Goal: Information Seeking & Learning: Find specific fact

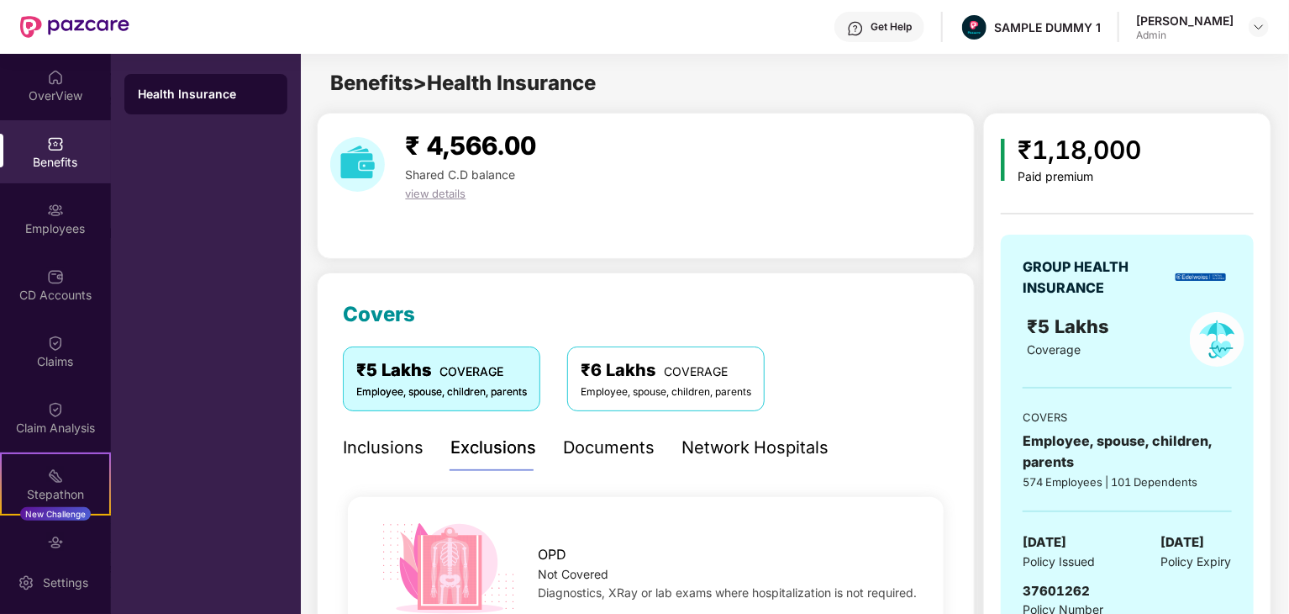
click at [383, 441] on div "Inclusions" at bounding box center [383, 448] width 81 height 26
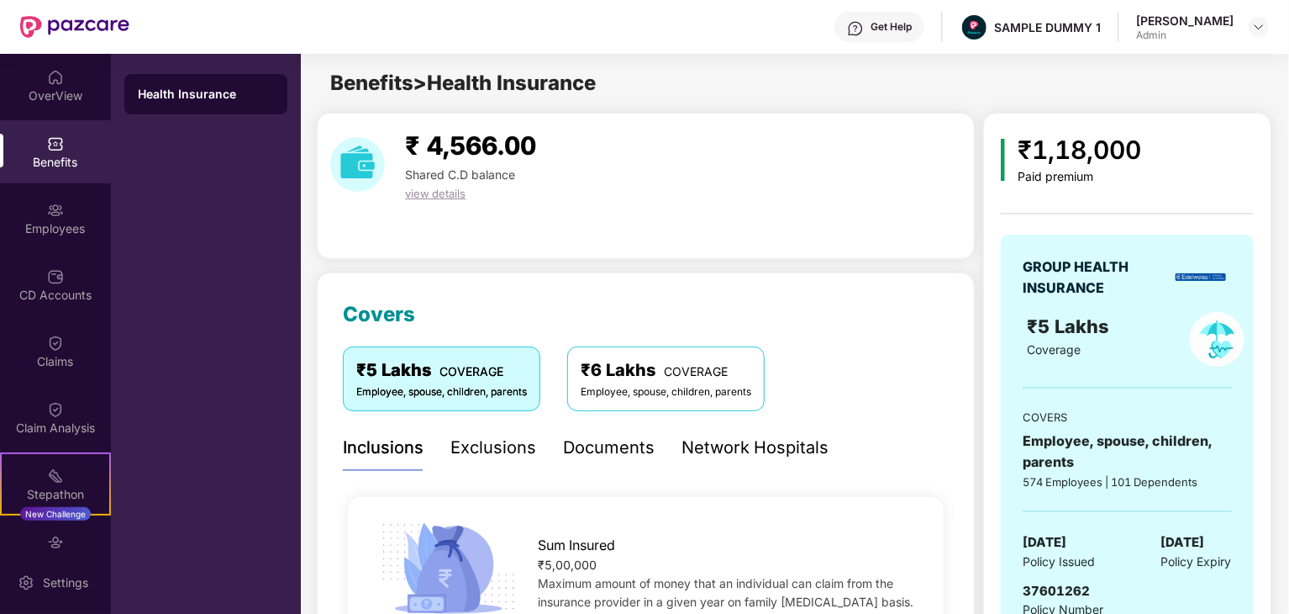
click at [489, 464] on div "Exclusions" at bounding box center [494, 448] width 86 height 46
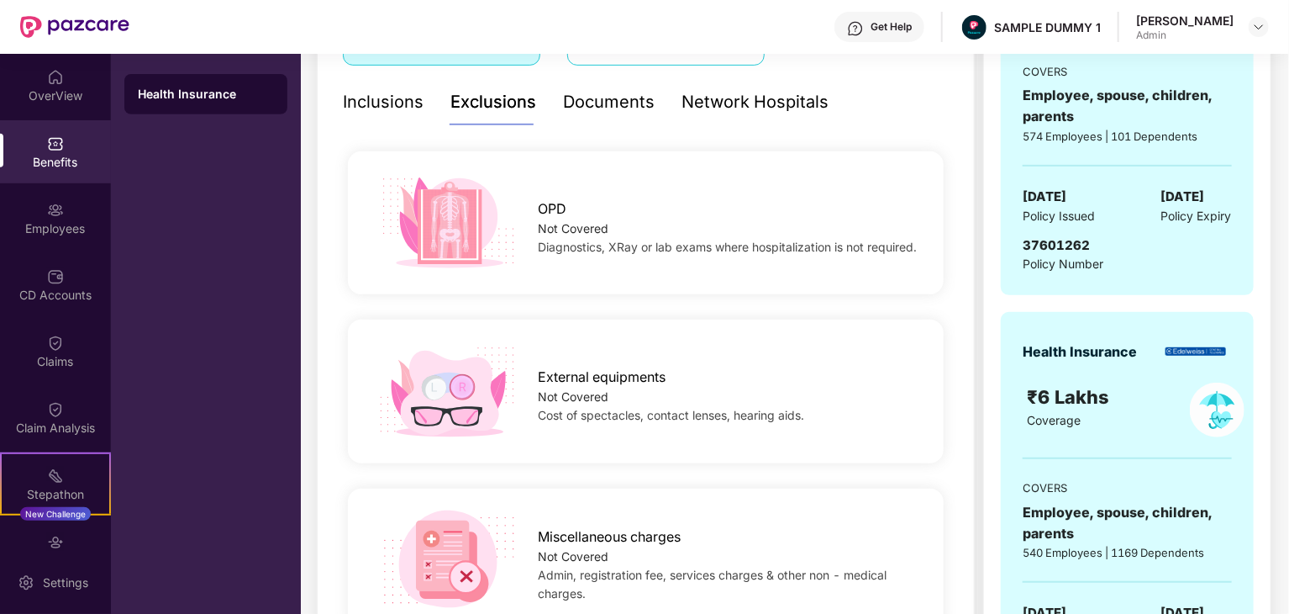
scroll to position [252, 0]
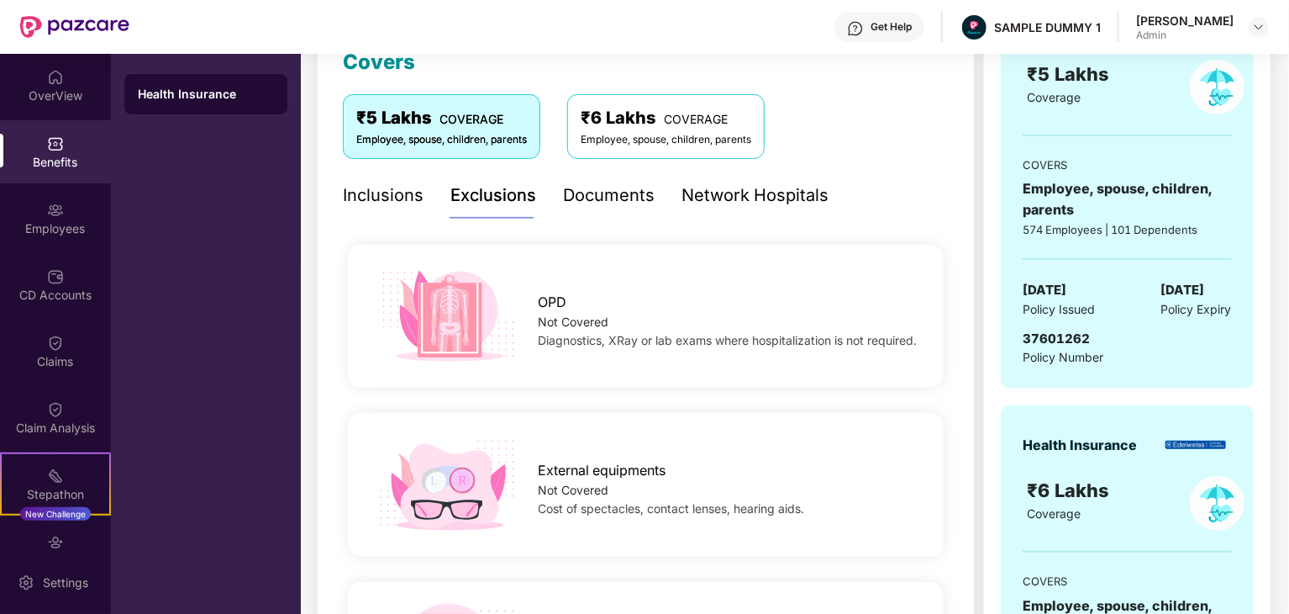
click at [611, 192] on div "Documents" at bounding box center [609, 195] width 92 height 26
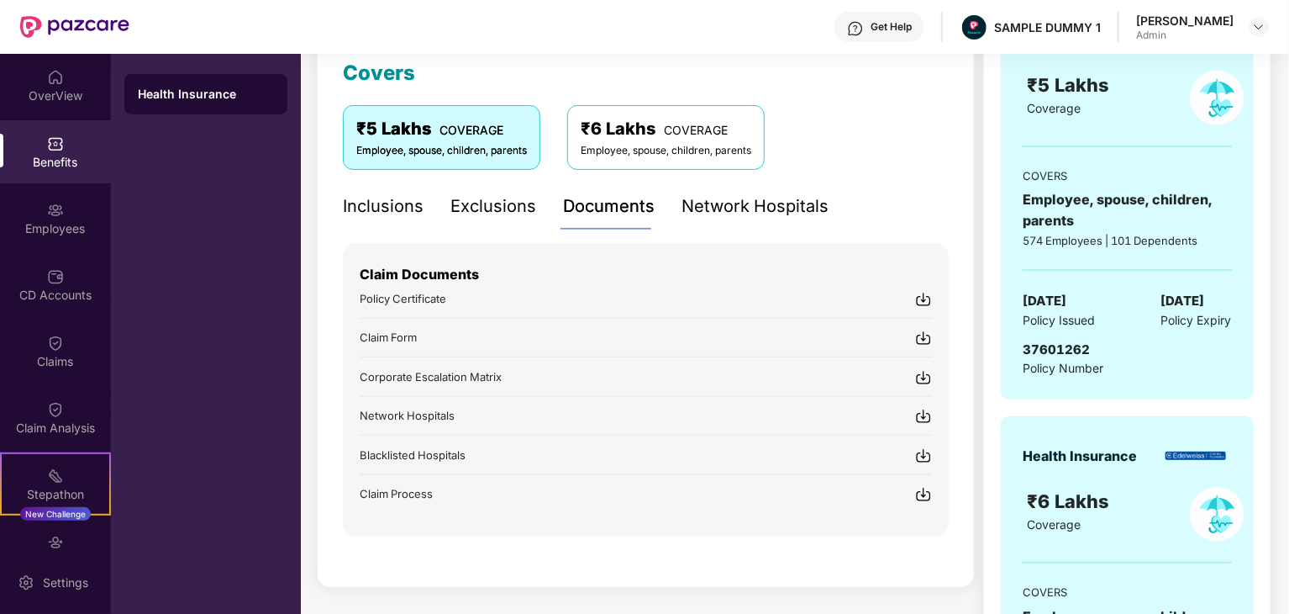
scroll to position [224, 0]
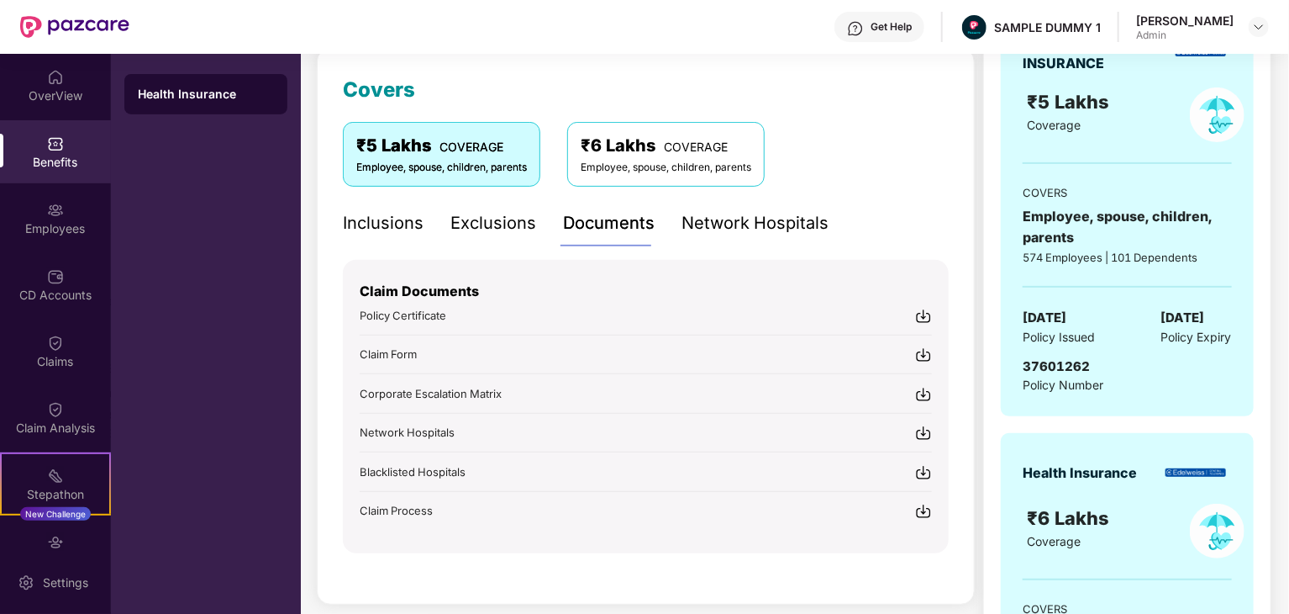
click at [758, 219] on div "Network Hospitals" at bounding box center [755, 223] width 147 height 26
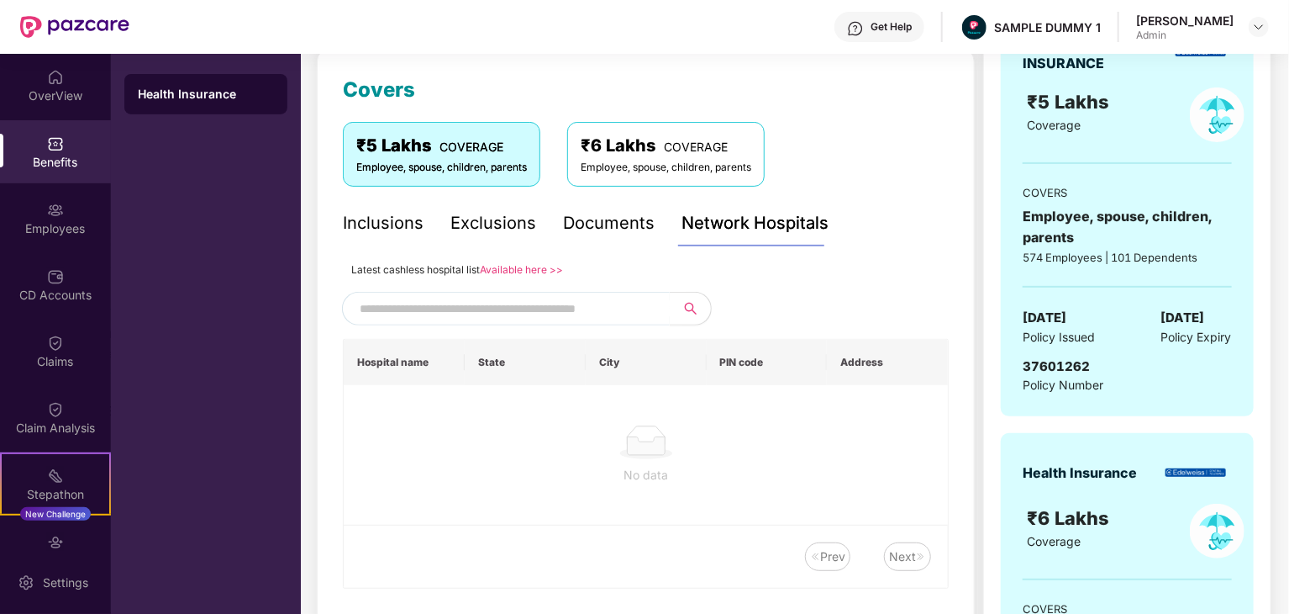
click at [589, 225] on div "Documents" at bounding box center [609, 223] width 92 height 26
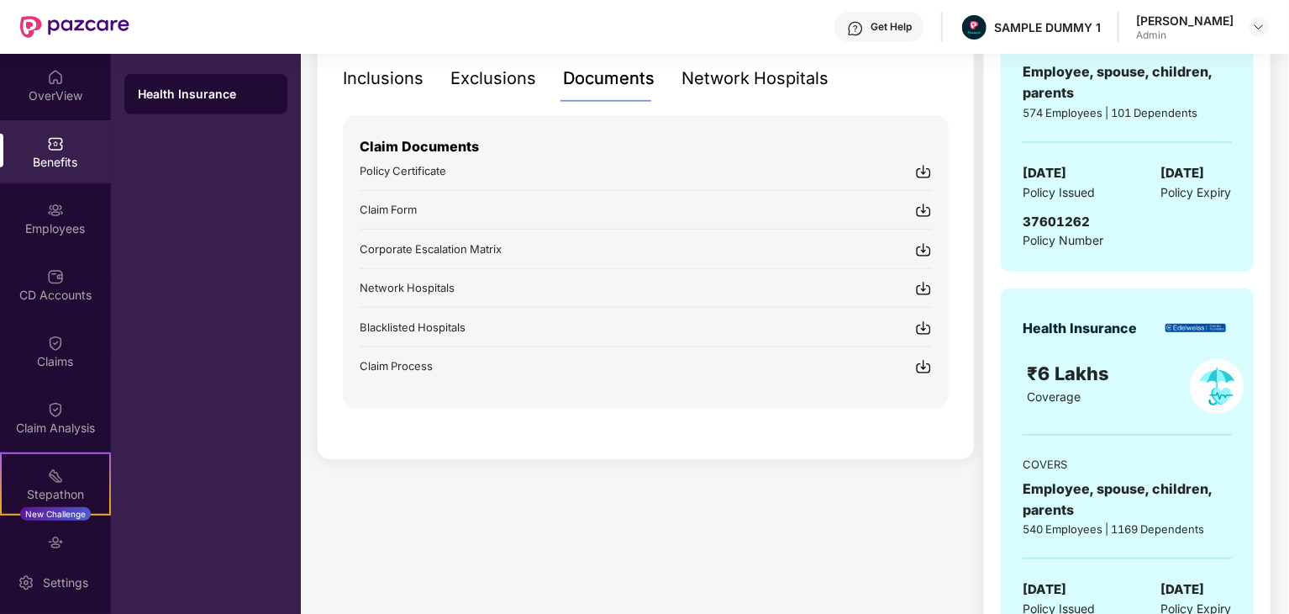
scroll to position [393, 0]
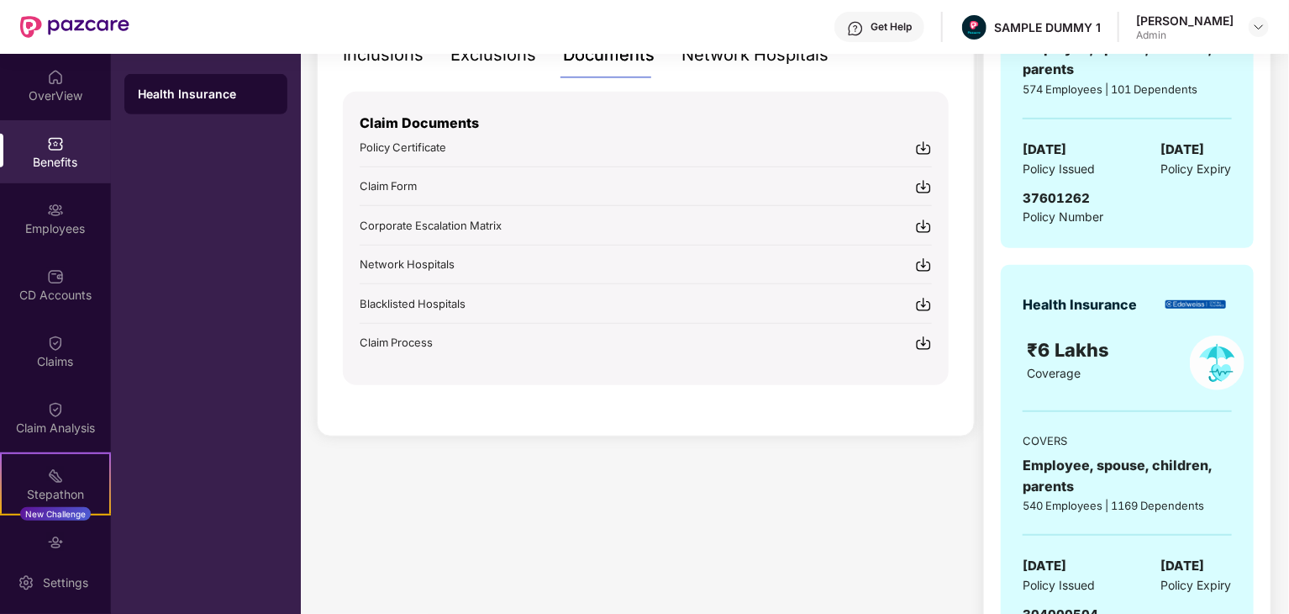
click at [923, 145] on img at bounding box center [923, 148] width 17 height 17
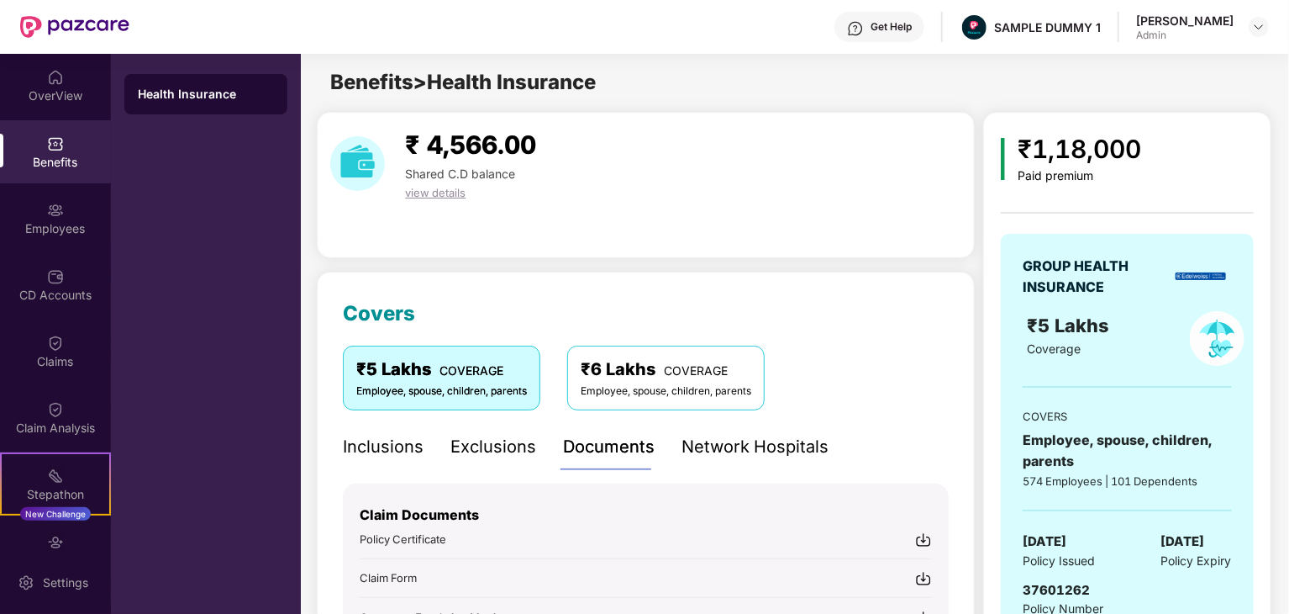
scroll to position [0, 0]
click at [465, 446] on div "Exclusions" at bounding box center [494, 448] width 86 height 26
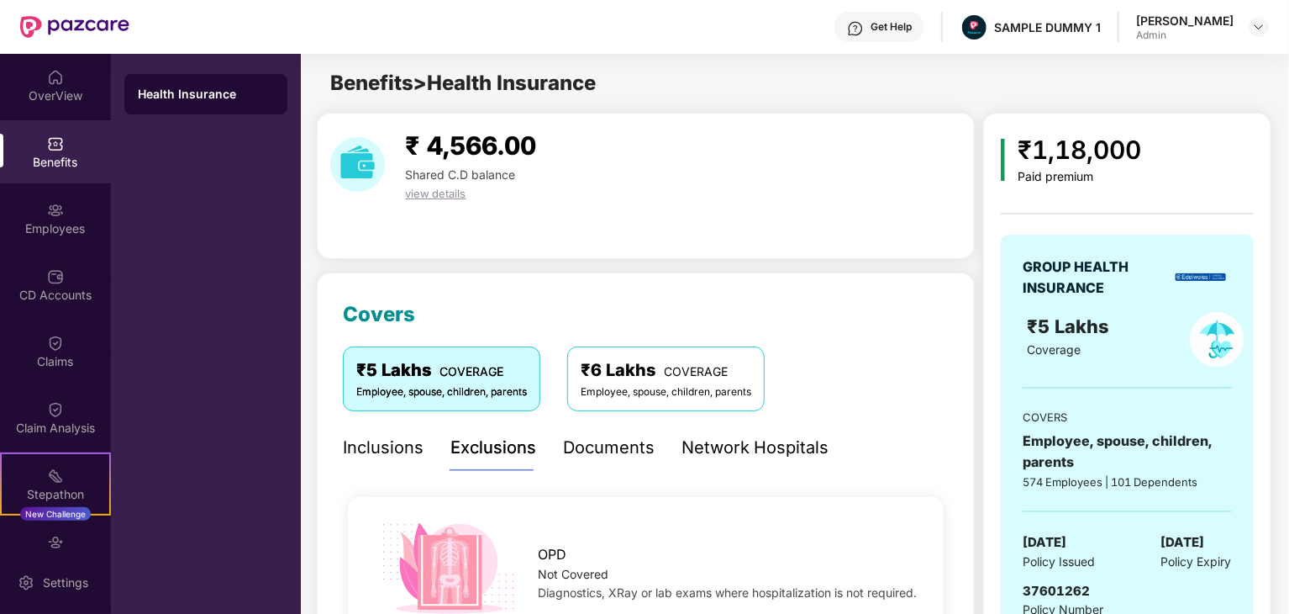
click at [608, 448] on div "Documents" at bounding box center [609, 448] width 92 height 26
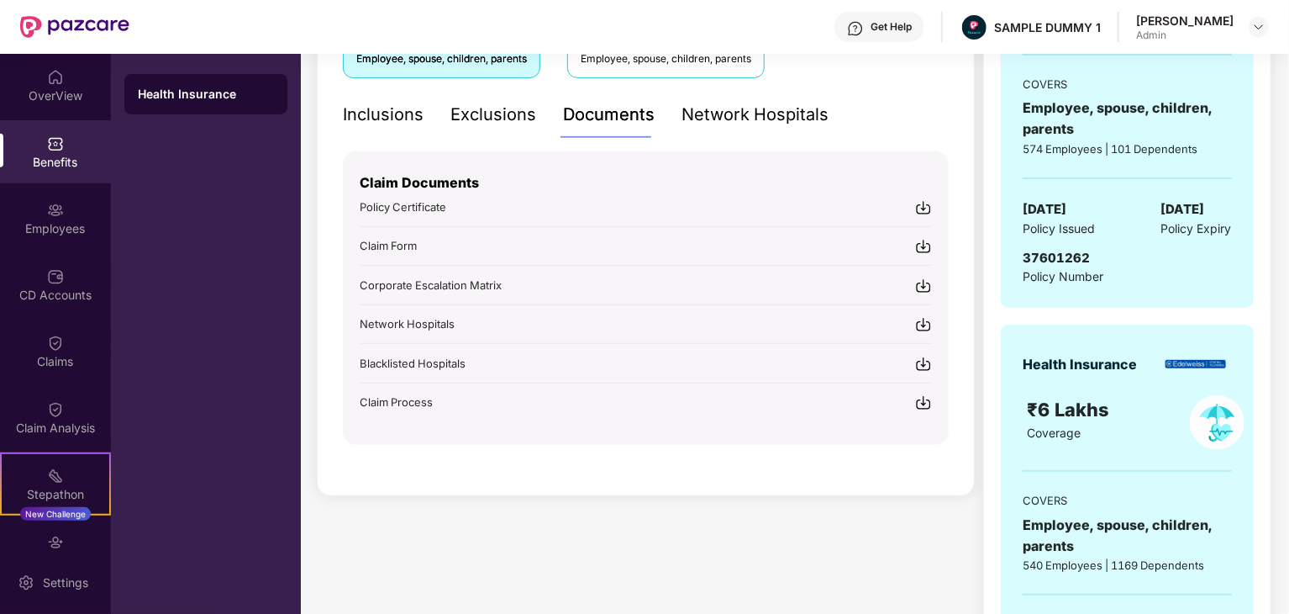
scroll to position [336, 0]
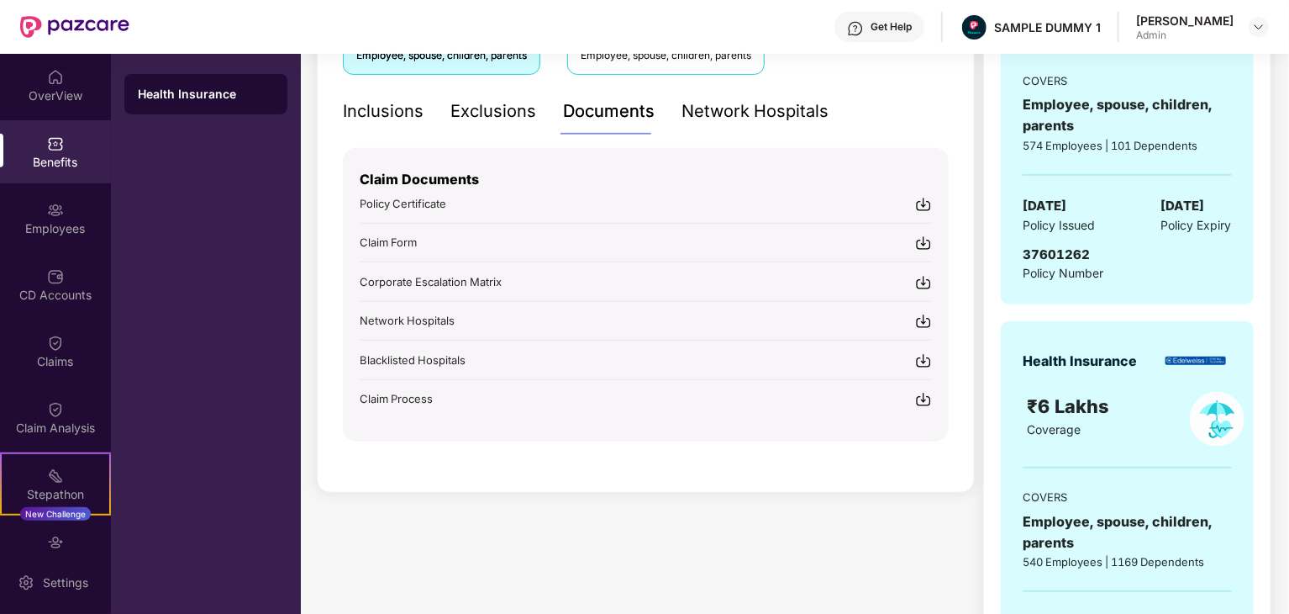
click at [414, 176] on p "Claim Documents" at bounding box center [646, 179] width 572 height 21
copy p "Claim Documents"
click at [853, 529] on div "₹ 4,566.00 Shared C.D balance view details Covers ₹5 Lakhs COVERAGE Employee, s…" at bounding box center [646, 259] width 658 height 967
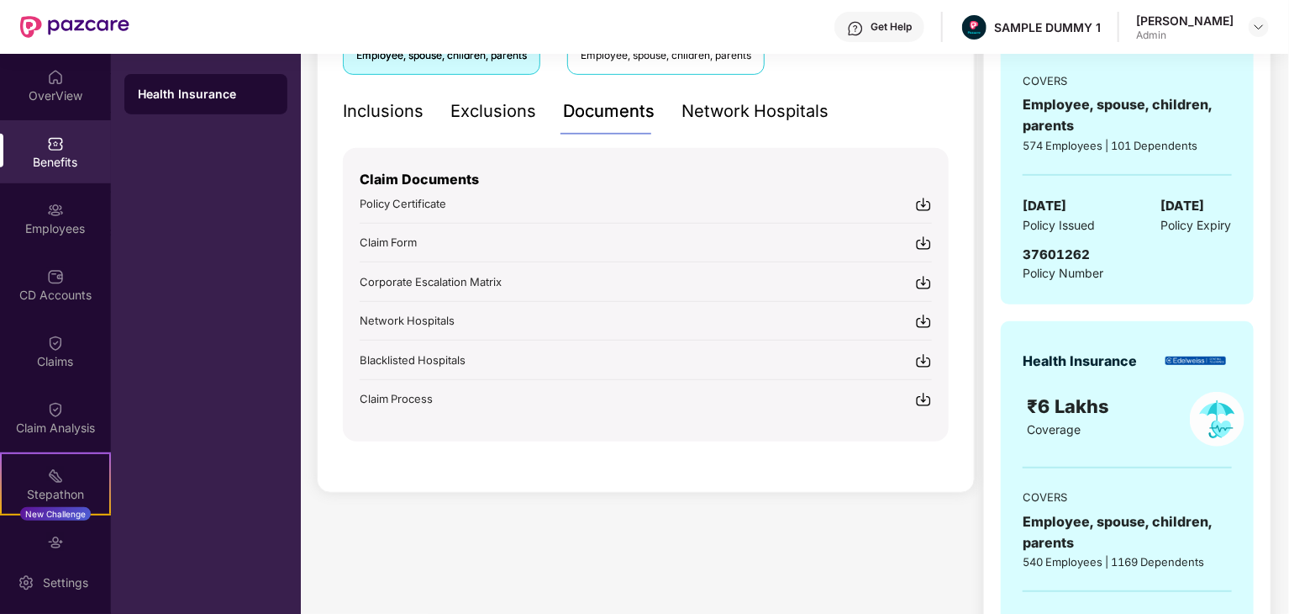
click at [715, 108] on div "Network Hospitals" at bounding box center [755, 111] width 147 height 26
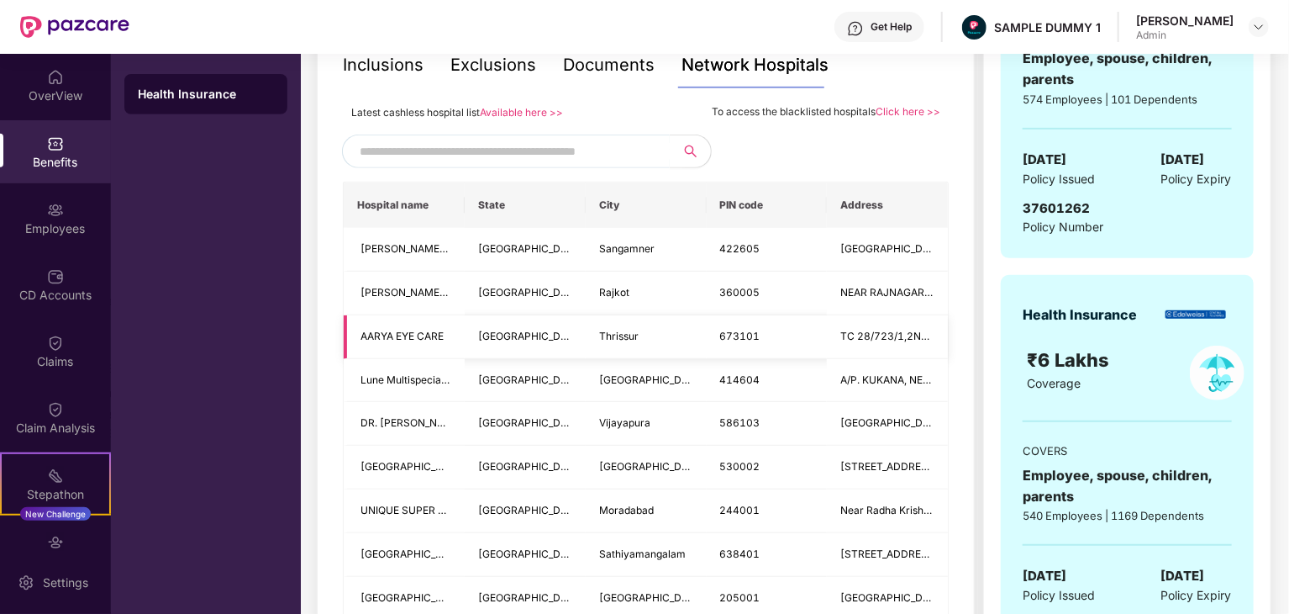
scroll to position [382, 0]
drag, startPoint x: 972, startPoint y: 129, endPoint x: 982, endPoint y: 140, distance: 14.9
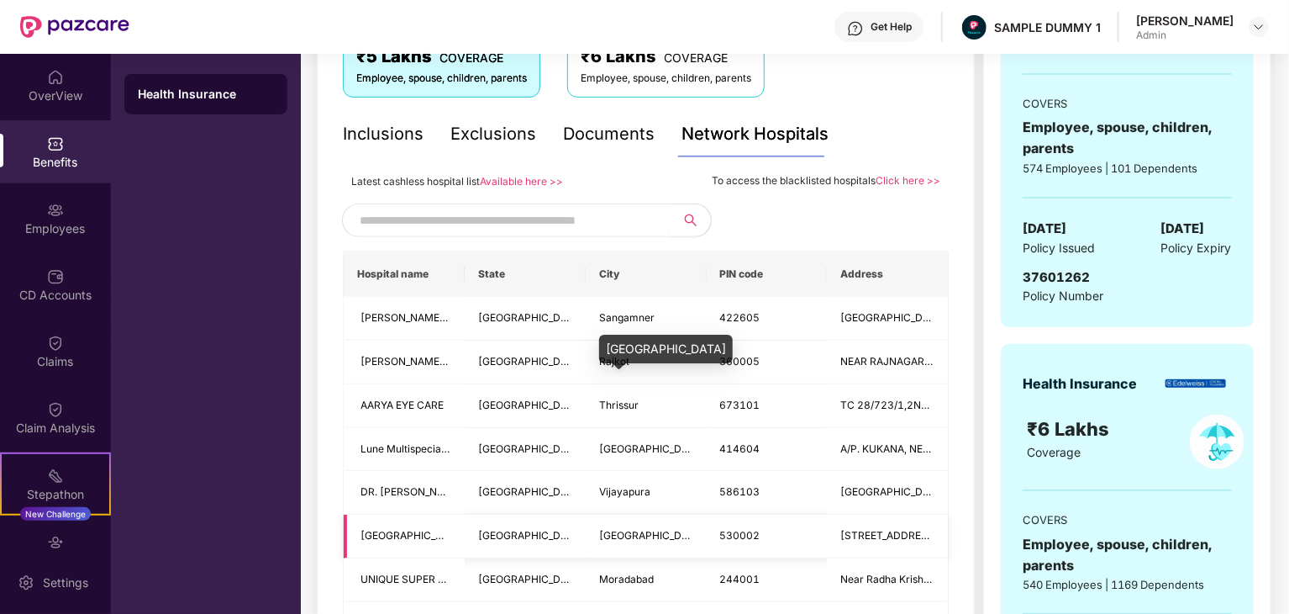
scroll to position [298, 0]
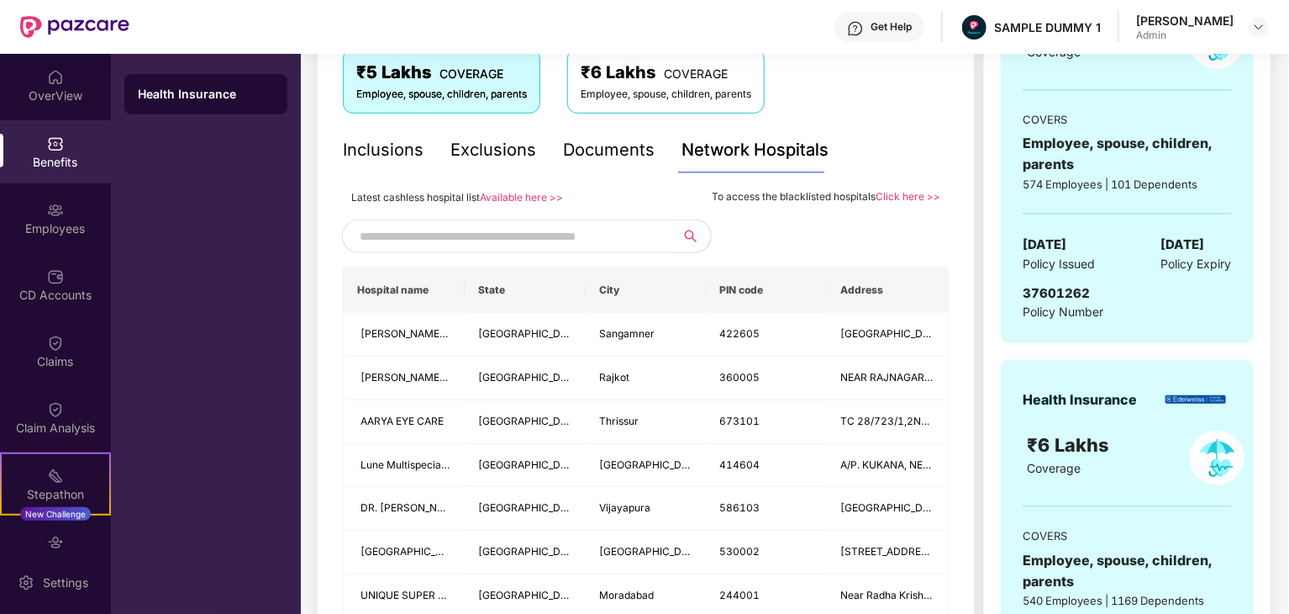
click at [351, 191] on span "Latest cashless hospital list" at bounding box center [415, 197] width 129 height 13
copy div "Latest cashless hospital list Available here >>"
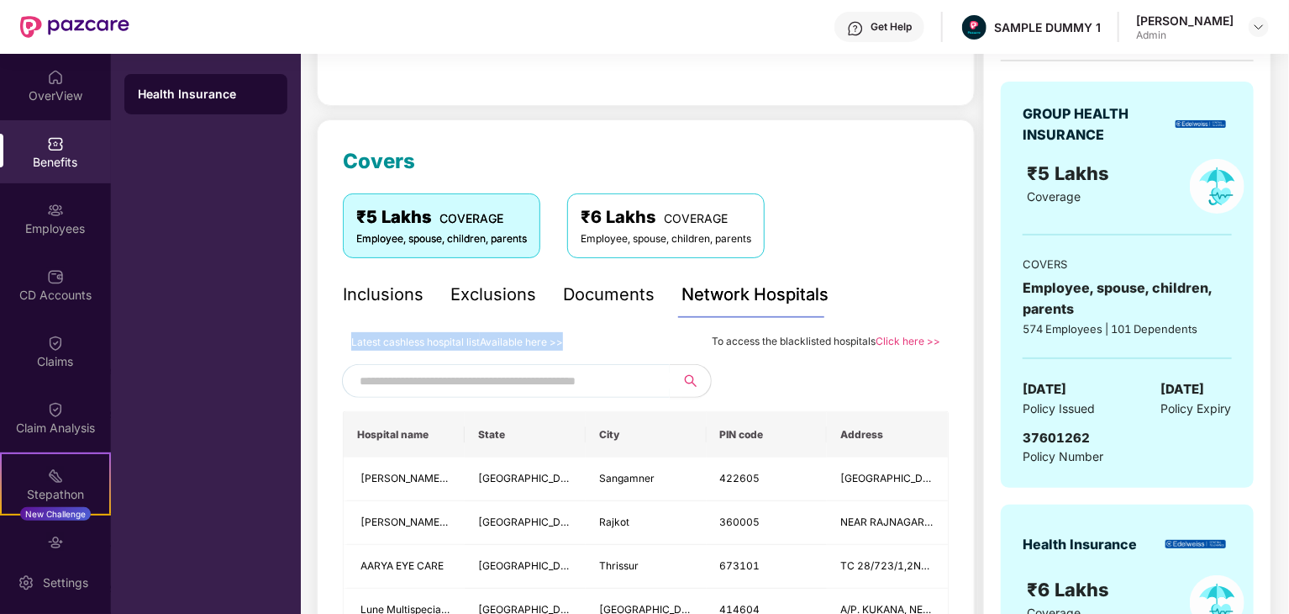
scroll to position [129, 0]
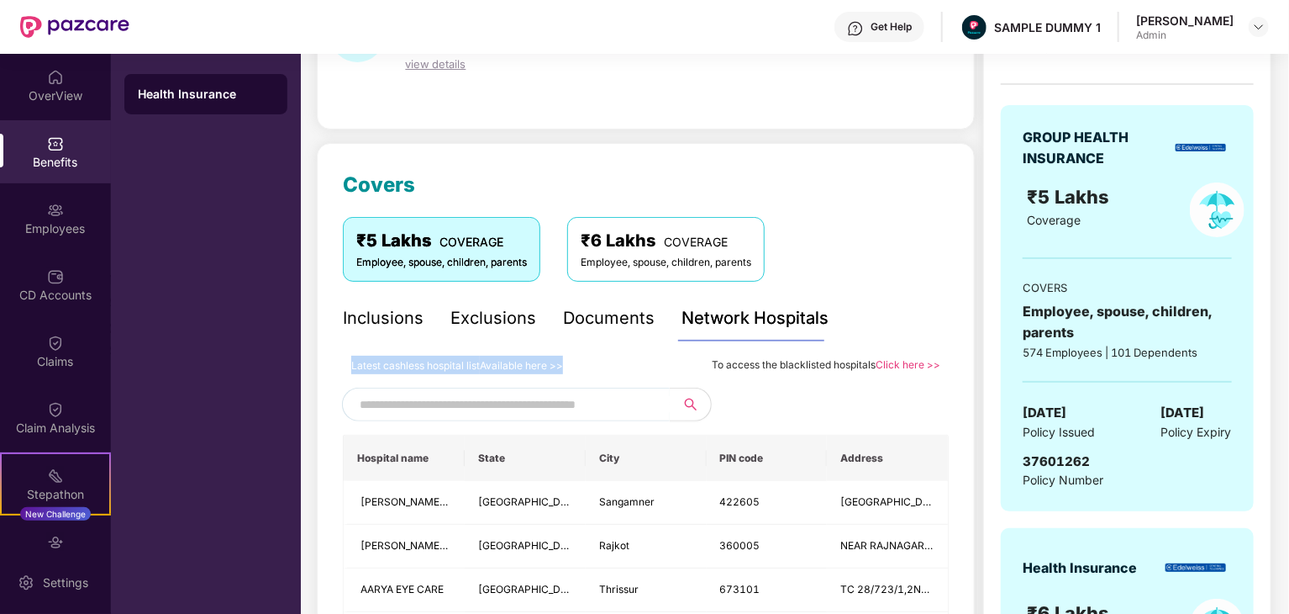
click at [372, 364] on span "Latest cashless hospital list" at bounding box center [415, 365] width 129 height 13
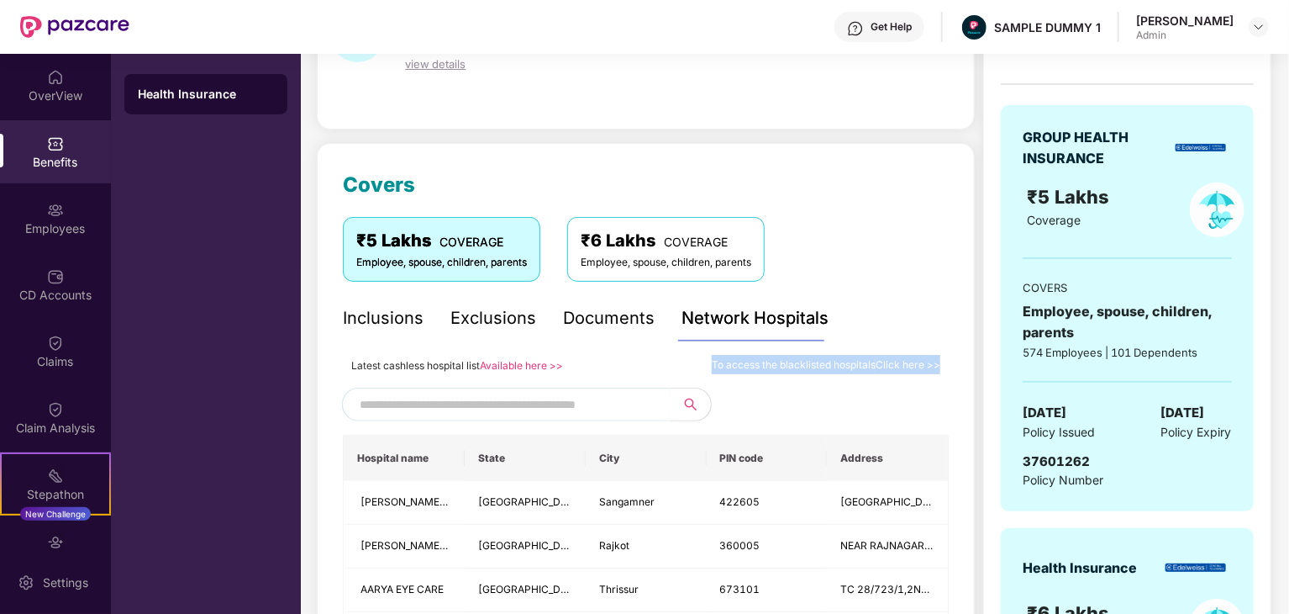
drag, startPoint x: 711, startPoint y: 362, endPoint x: 951, endPoint y: 377, distance: 240.0
copy div "To access the blacklisted hospitals Click here >>"
click at [906, 242] on div "₹5 Lakhs COVERAGE Employee, spouse, children, parents ₹6 Lakhs COVERAGE Employe…" at bounding box center [646, 249] width 606 height 64
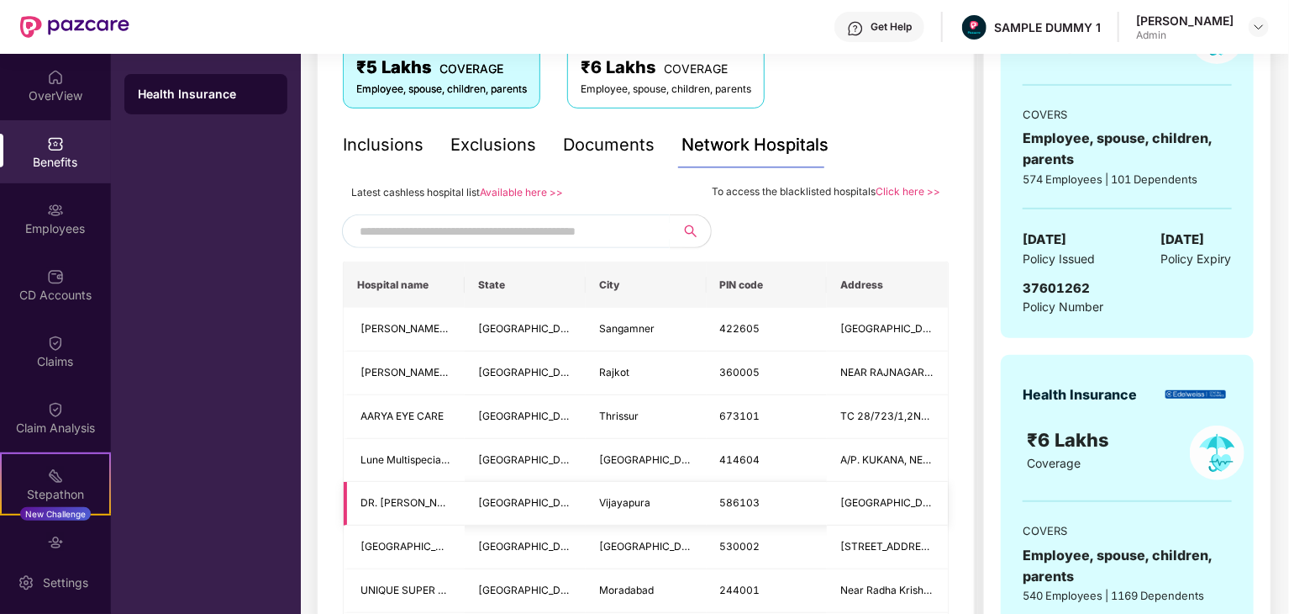
scroll to position [298, 0]
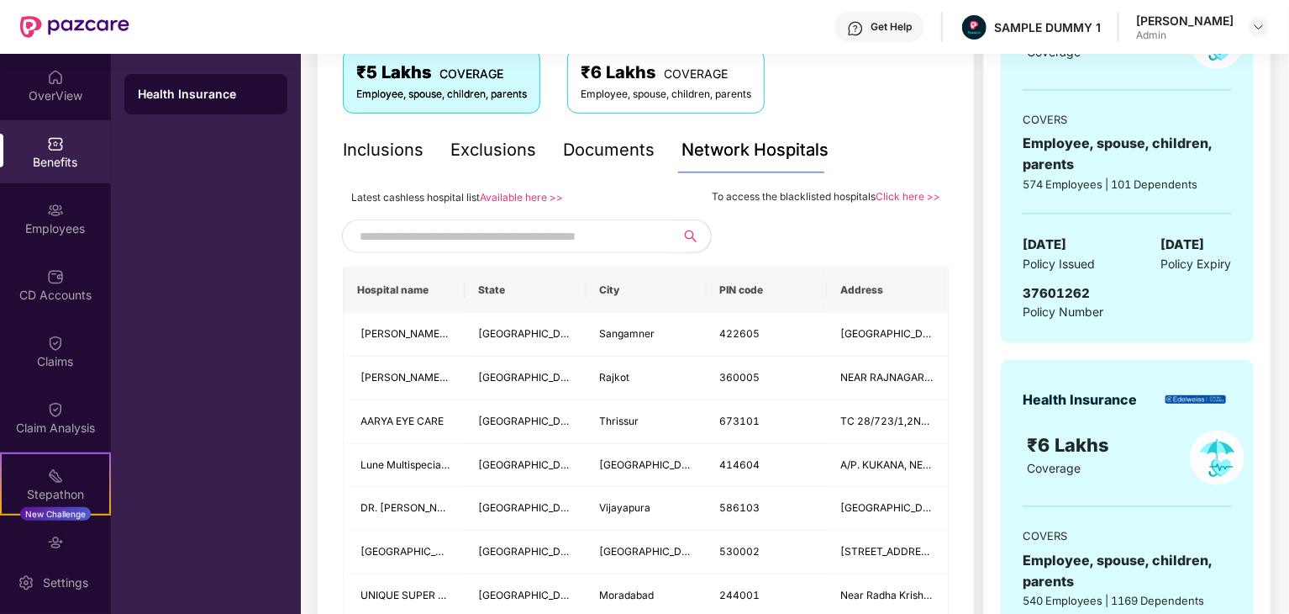
drag, startPoint x: 359, startPoint y: 234, endPoint x: 619, endPoint y: 235, distance: 259.7
click at [619, 235] on span at bounding box center [506, 236] width 328 height 34
click at [461, 239] on input "text" at bounding box center [503, 236] width 287 height 25
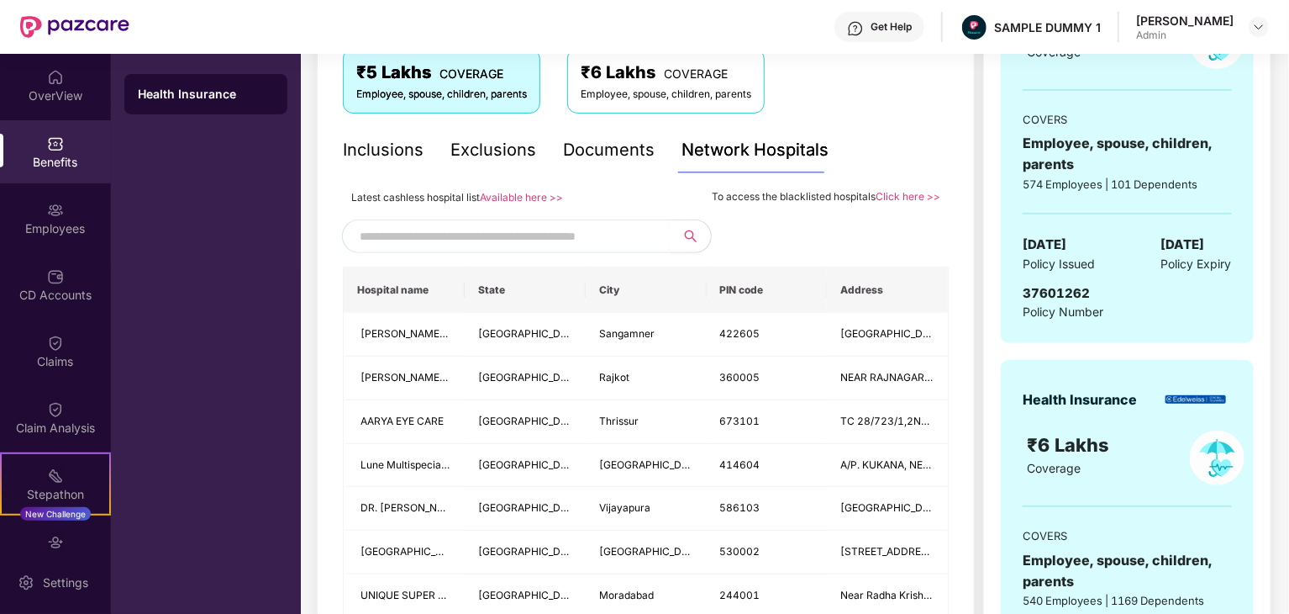
click at [461, 239] on input "text" at bounding box center [503, 236] width 287 height 25
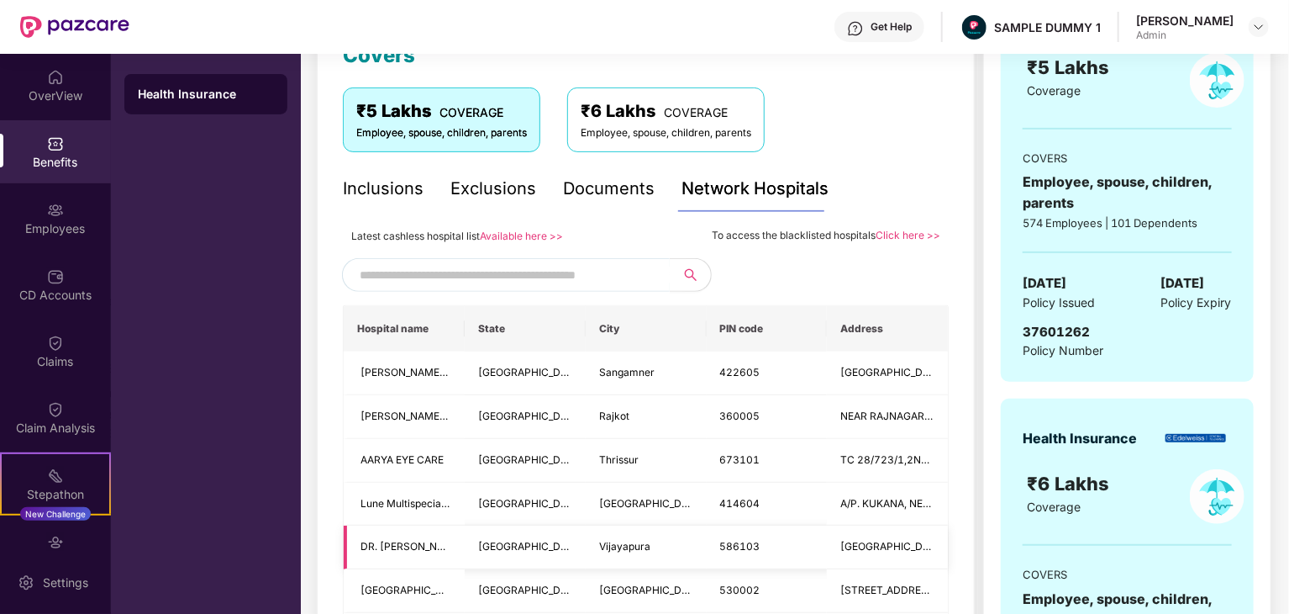
scroll to position [298, 0]
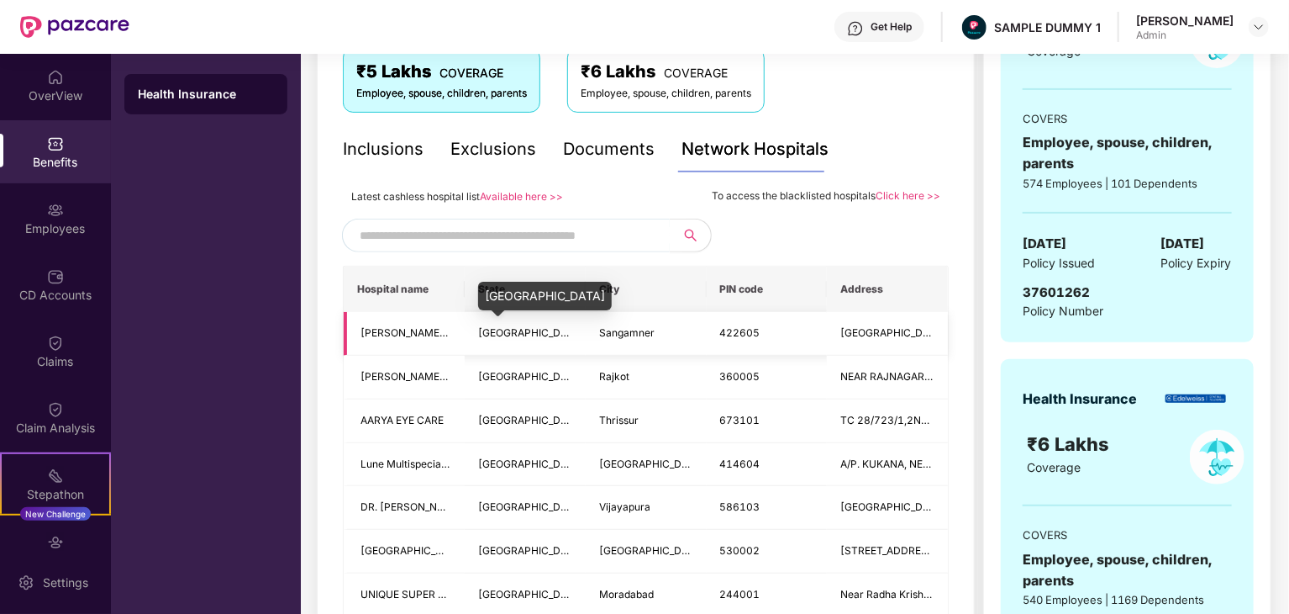
click at [514, 334] on span "[GEOGRAPHIC_DATA]" at bounding box center [530, 332] width 105 height 13
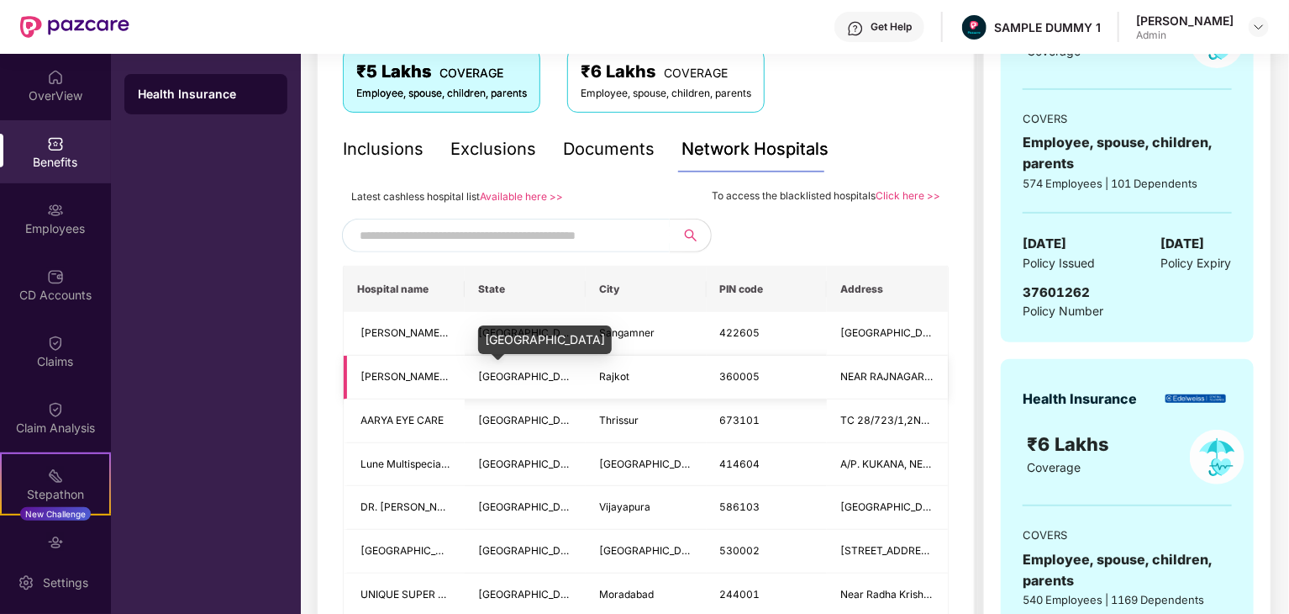
click at [498, 376] on span "[GEOGRAPHIC_DATA]" at bounding box center [530, 376] width 105 height 13
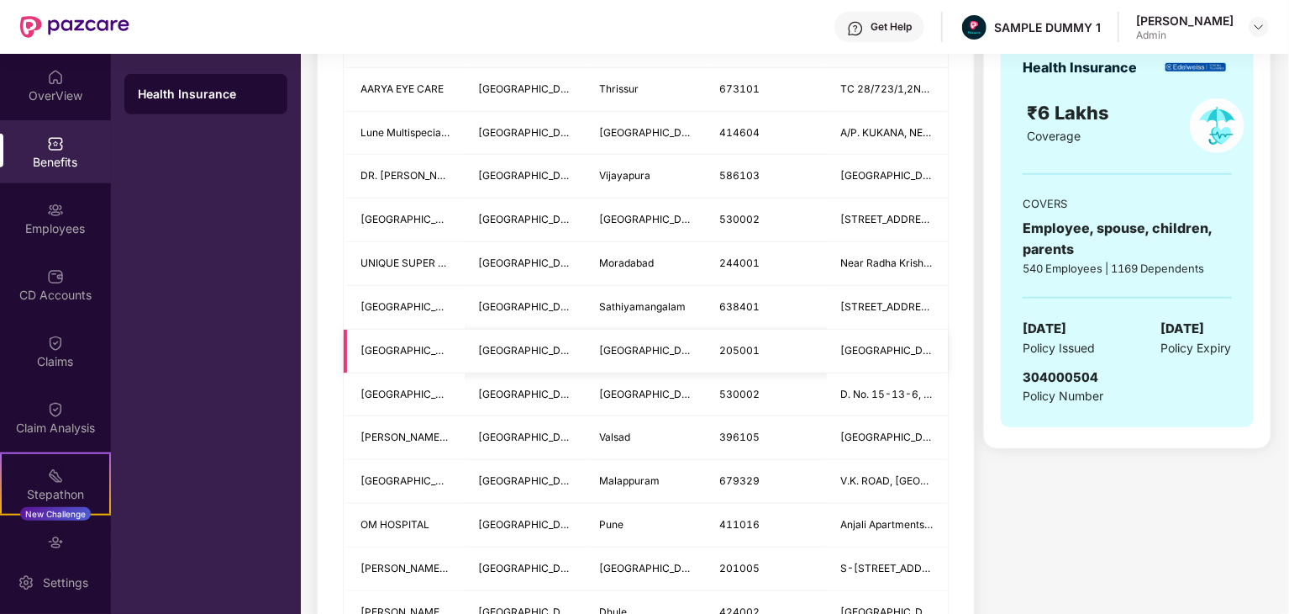
scroll to position [635, 0]
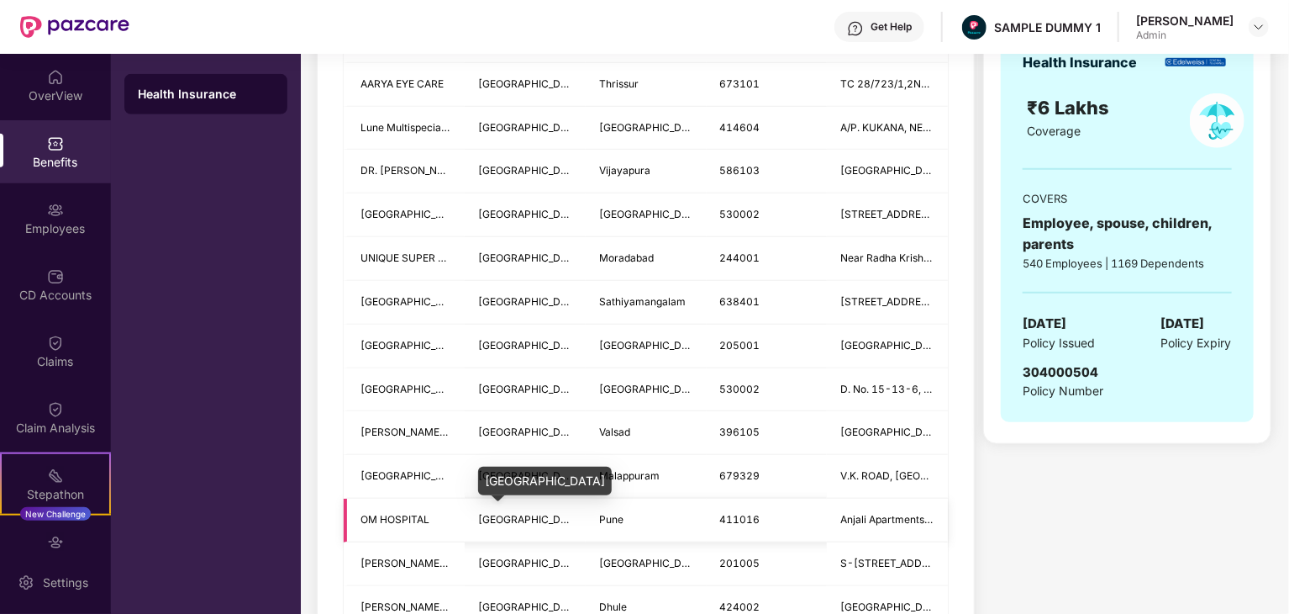
click at [503, 518] on span "[GEOGRAPHIC_DATA]" at bounding box center [530, 519] width 105 height 13
copy span "[GEOGRAPHIC_DATA]"
click at [613, 519] on span "Pune" at bounding box center [611, 519] width 24 height 13
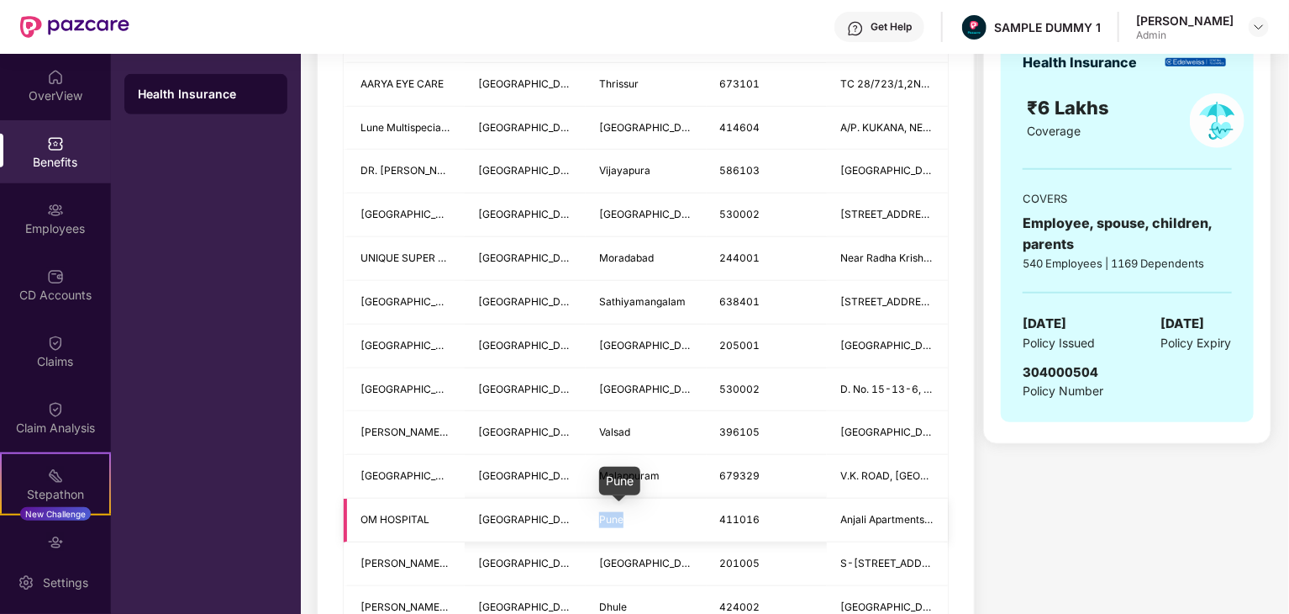
copy span "Pune"
click at [753, 498] on td "411016" at bounding box center [767, 520] width 121 height 44
click at [749, 514] on span "411016" at bounding box center [740, 519] width 40 height 13
copy span "411016"
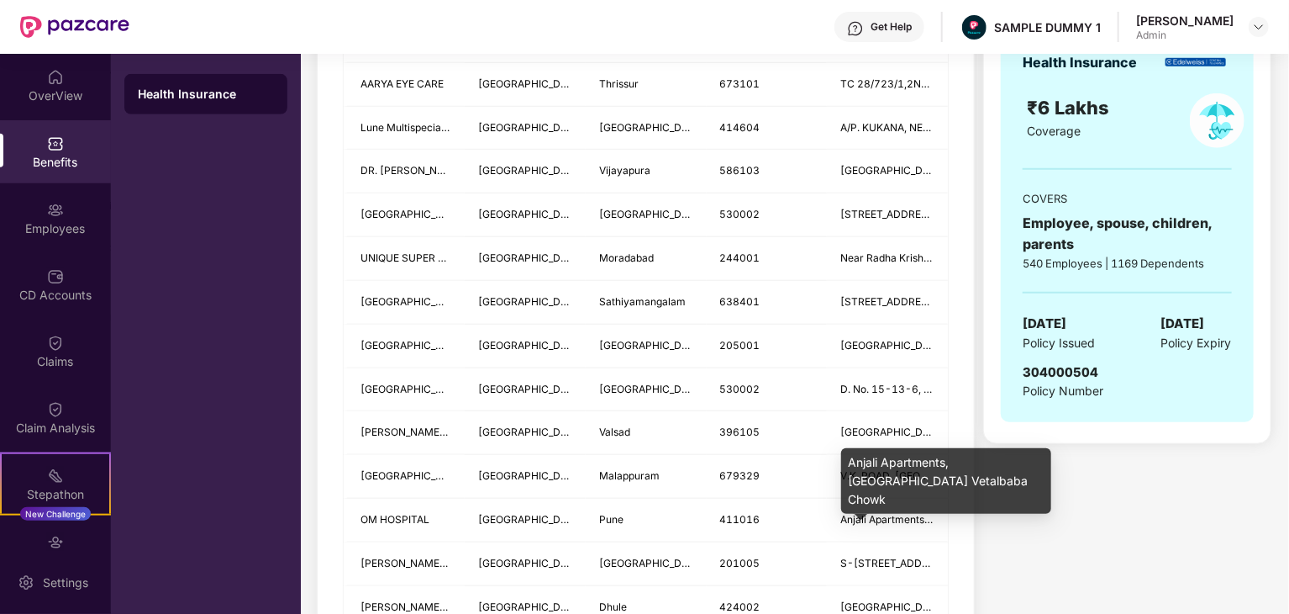
click at [883, 456] on div "Anjali Apartments, [GEOGRAPHIC_DATA] Vetalbaba Chowk" at bounding box center [946, 481] width 210 height 66
copy div "Anjali Apartments, [GEOGRAPHIC_DATA] Vetalbaba Chowk"
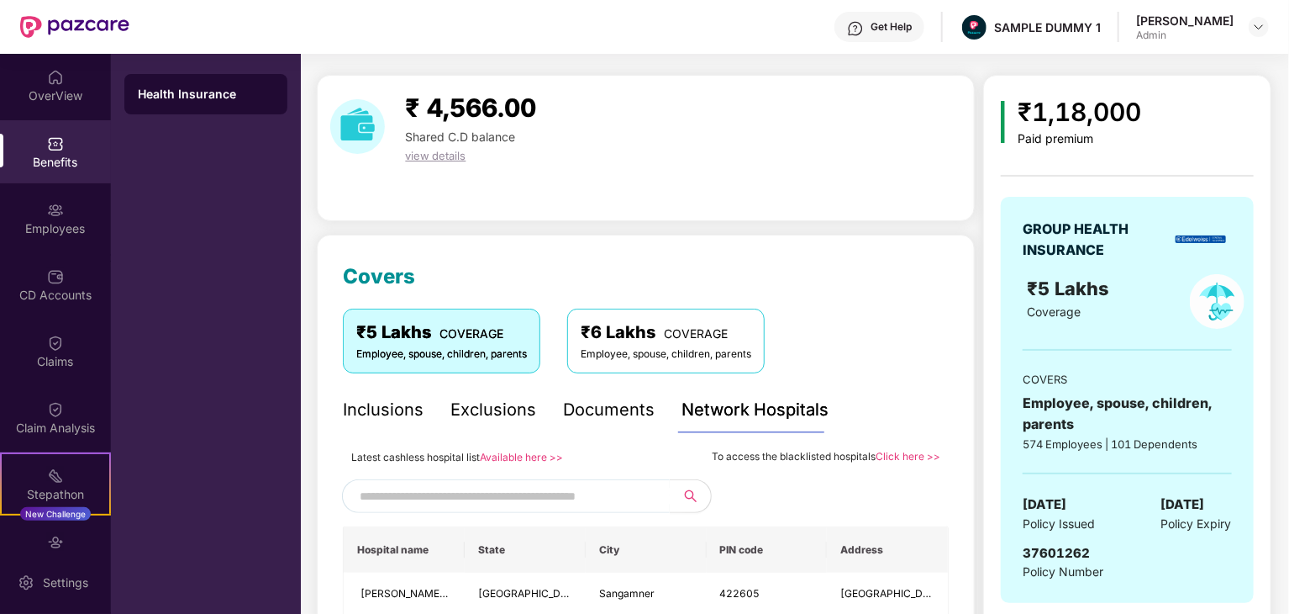
scroll to position [0, 0]
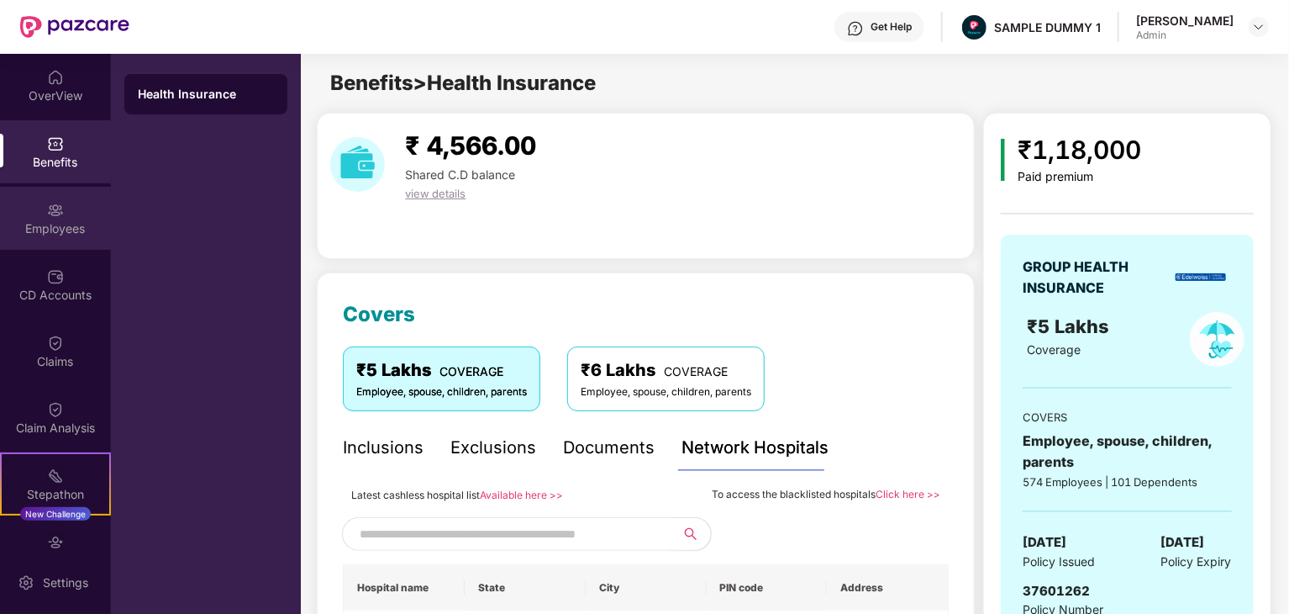
click at [64, 228] on div "Employees" at bounding box center [55, 228] width 111 height 17
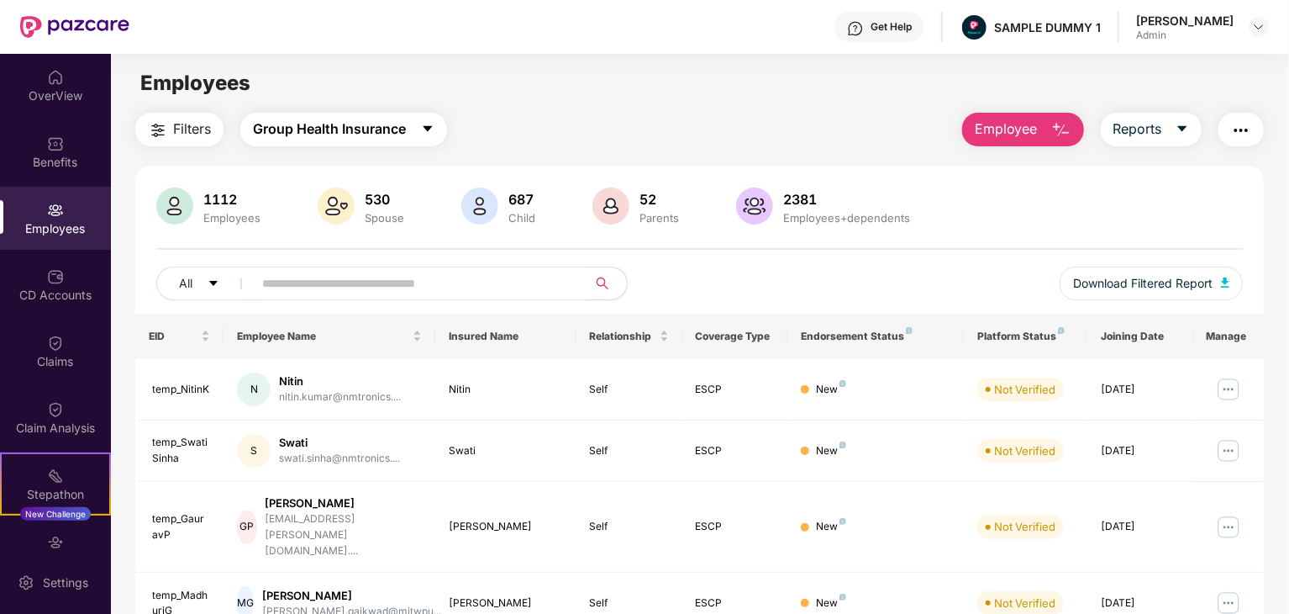
click at [428, 127] on icon "caret-down" at bounding box center [428, 129] width 9 height 6
click at [467, 120] on div "Filters Group Health Insurance Employee Reports" at bounding box center [699, 130] width 1129 height 34
click at [1259, 24] on img at bounding box center [1259, 26] width 13 height 13
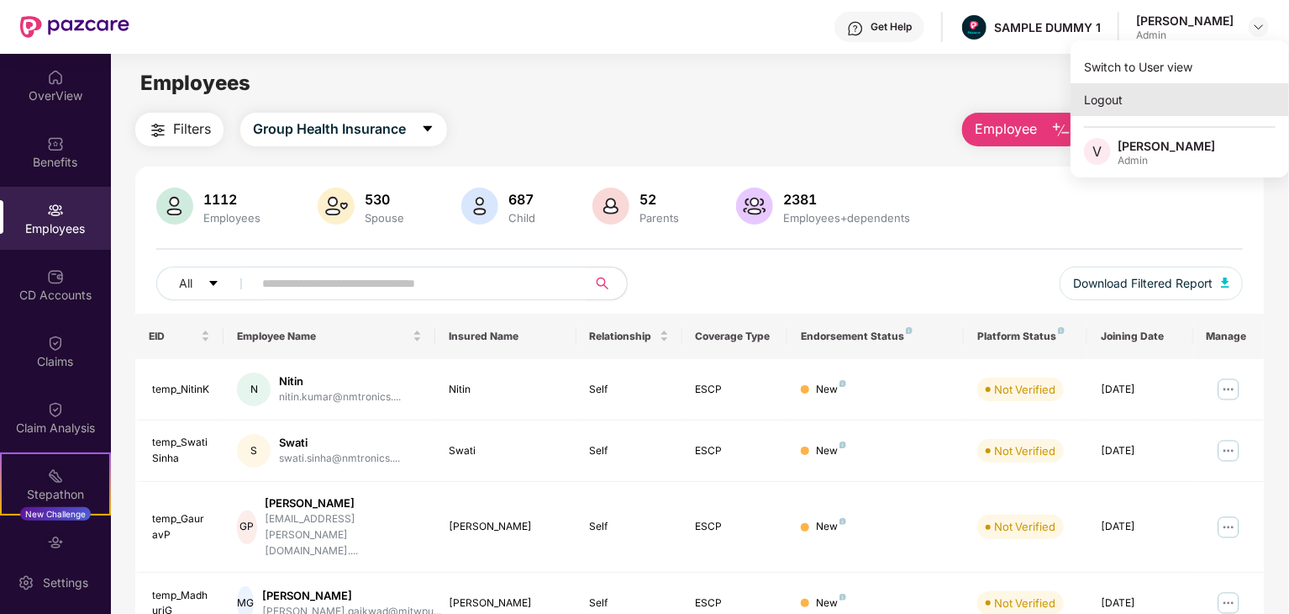
click at [1188, 108] on div "Logout" at bounding box center [1180, 99] width 219 height 33
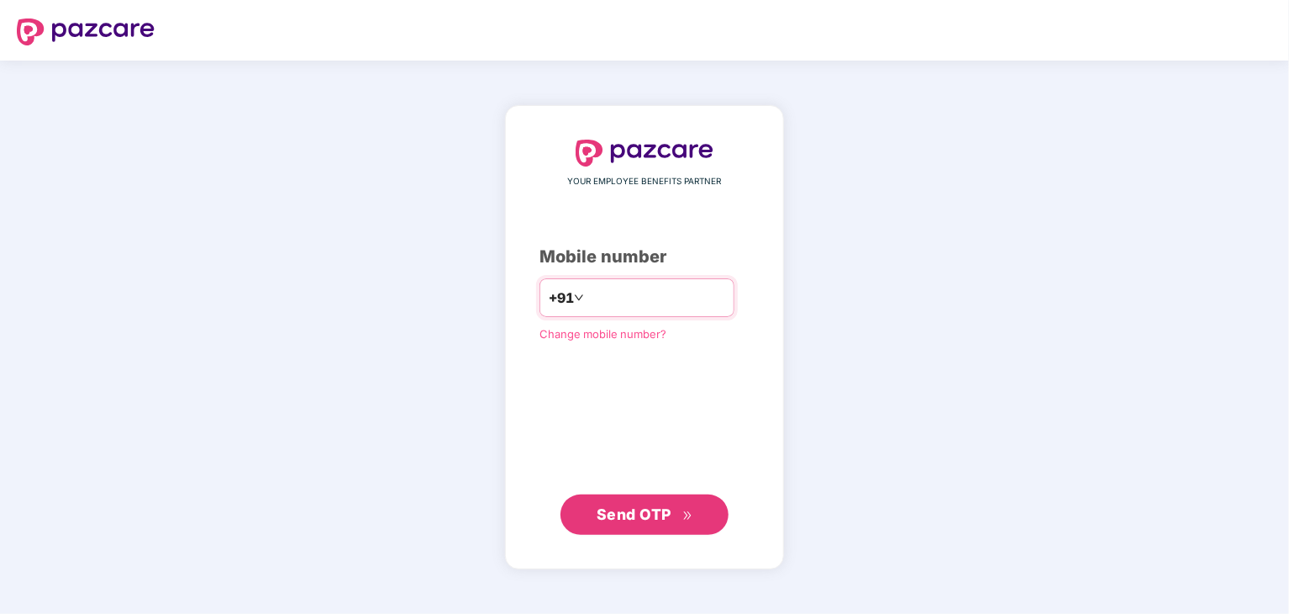
click at [588, 298] on input "number" at bounding box center [657, 297] width 138 height 27
type input "**********"
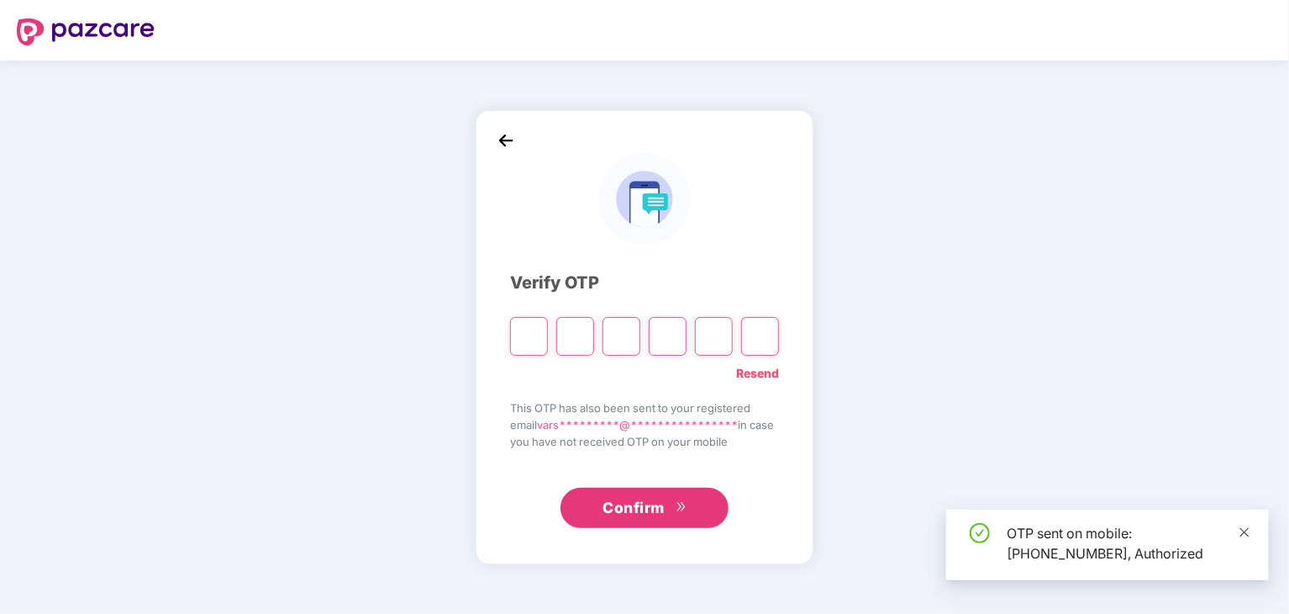
click at [1243, 532] on icon "close" at bounding box center [1245, 532] width 12 height 12
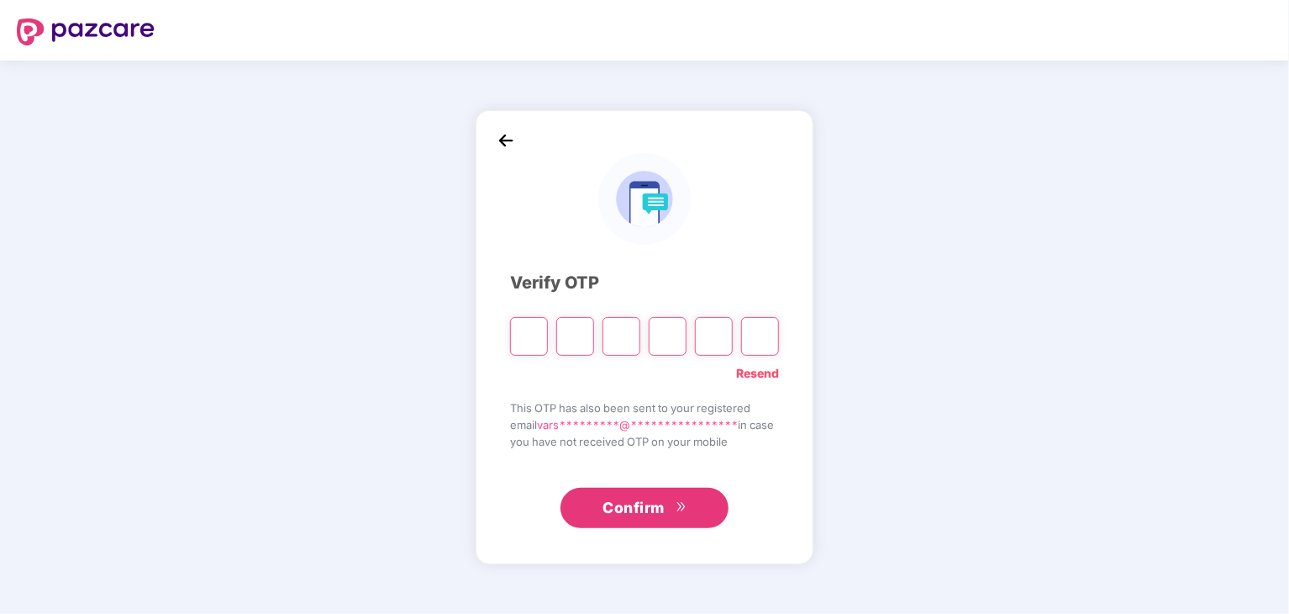
click at [518, 328] on input "Please enter verification code. Digit 1" at bounding box center [529, 336] width 38 height 39
type input "*"
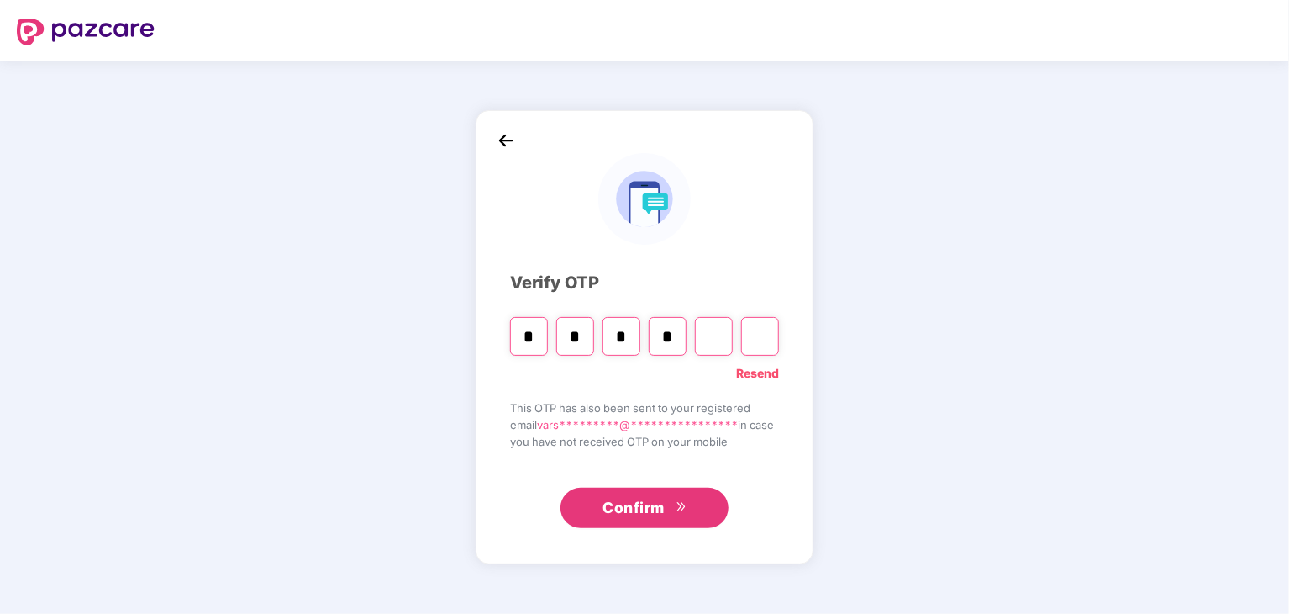
type input "*"
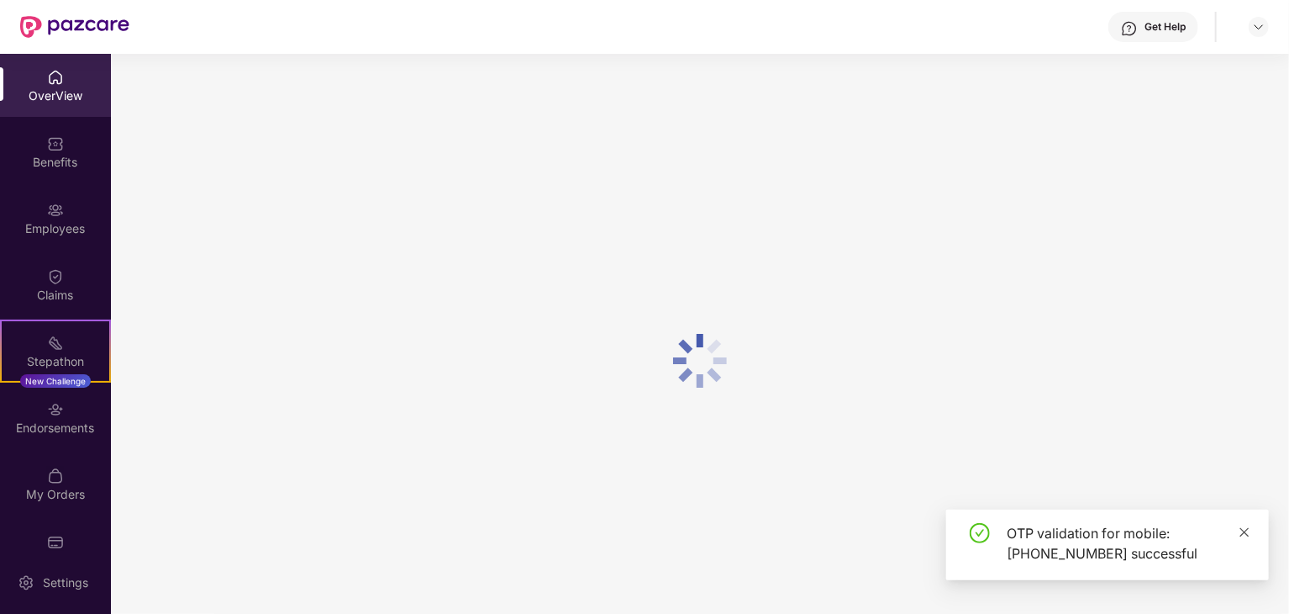
click at [1243, 535] on icon "close" at bounding box center [1245, 532] width 12 height 12
